Goal: Information Seeking & Learning: Learn about a topic

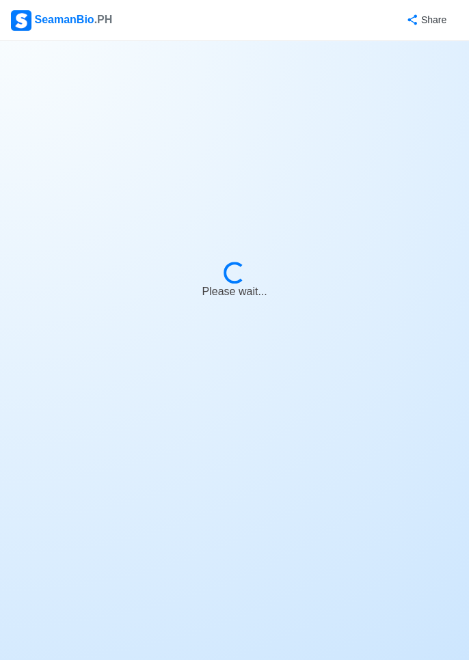
select select "Chief Officer"
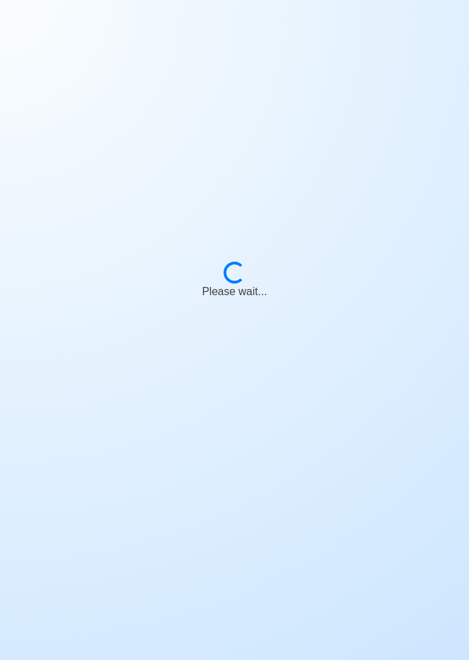
scroll to position [66, 0]
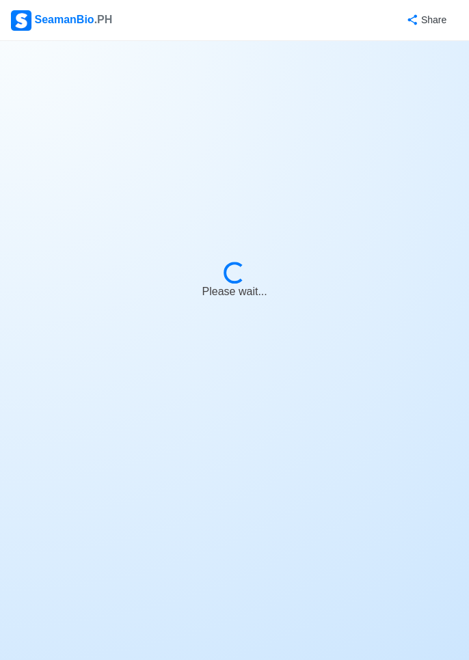
select select "Chief Officer"
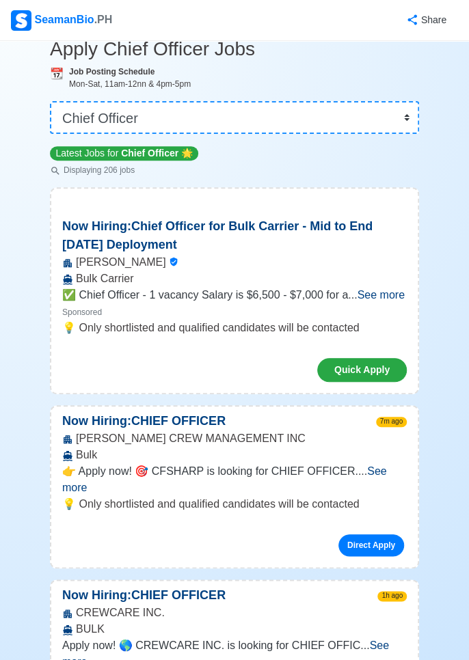
scroll to position [0, 0]
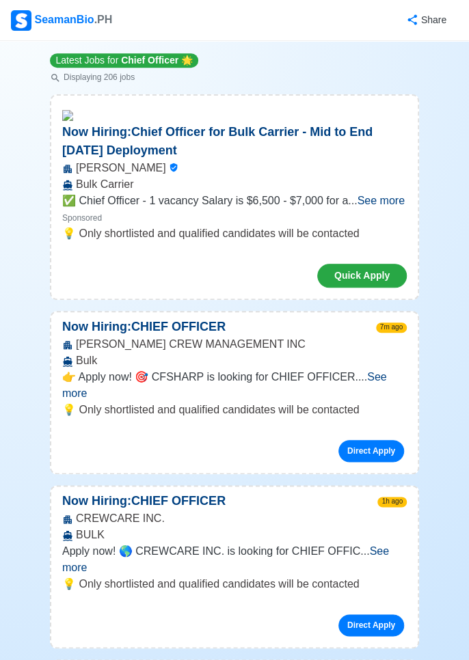
scroll to position [161, 0]
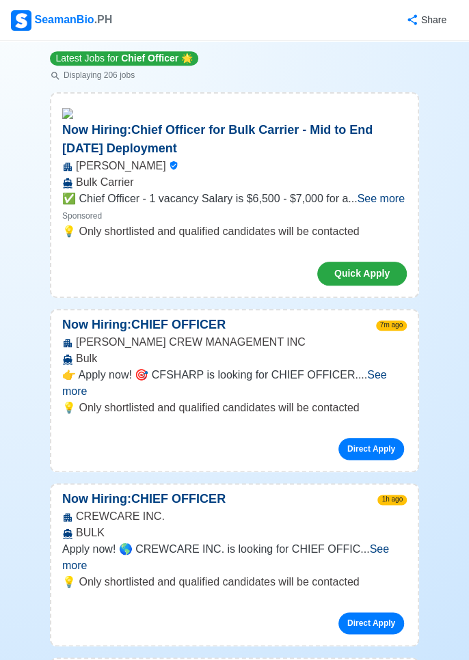
click at [388, 543] on span "See more" at bounding box center [225, 557] width 327 height 28
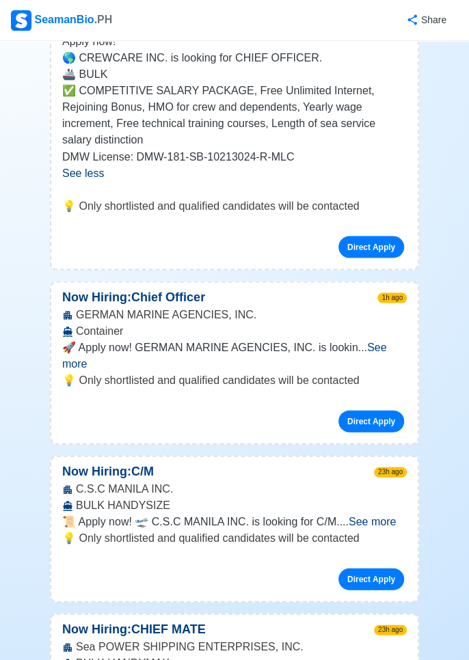
scroll to position [651, 0]
